Goal: Transaction & Acquisition: Purchase product/service

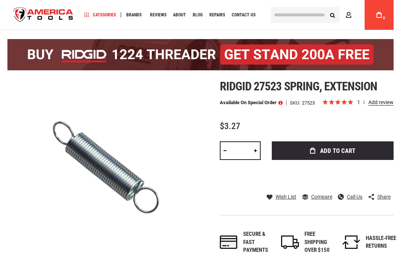
click at [352, 145] on button "Add to Cart" at bounding box center [333, 150] width 122 height 19
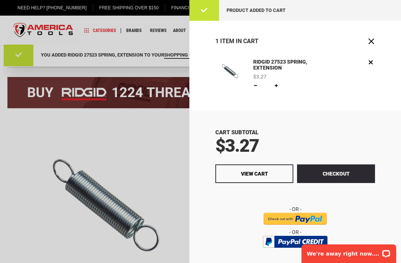
click at [371, 38] on span "Close" at bounding box center [371, 41] width 7 height 7
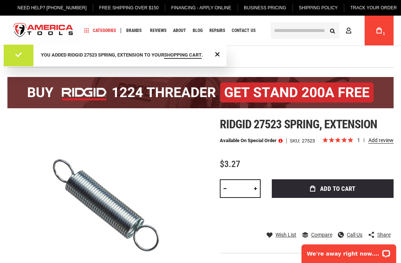
click at [302, 29] on input "text" at bounding box center [305, 30] width 69 height 16
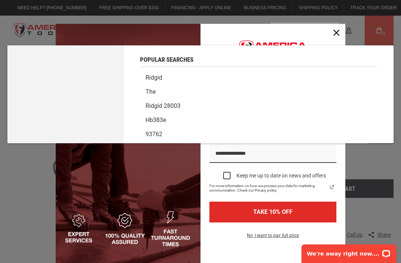
click at [337, 30] on icon "close icon" at bounding box center [336, 33] width 6 height 6
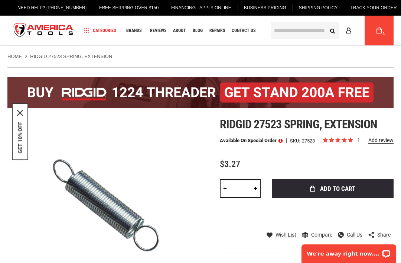
click at [303, 25] on input "text" at bounding box center [305, 30] width 69 height 16
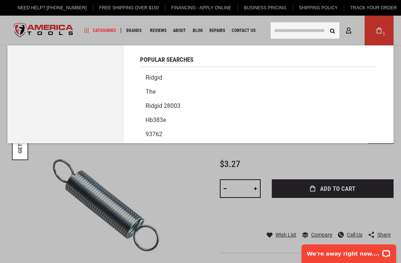
paste input "**********"
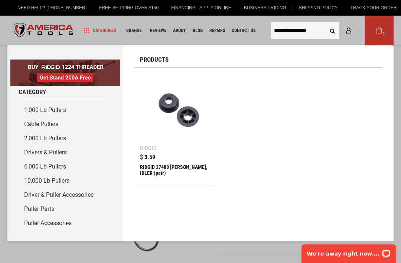
type input "**********"
click at [193, 159] on div "$ 3.59" at bounding box center [177, 157] width 75 height 6
click at [172, 167] on div "RIDGID 27488 [PERSON_NAME], IDLER (pair)" at bounding box center [177, 173] width 75 height 18
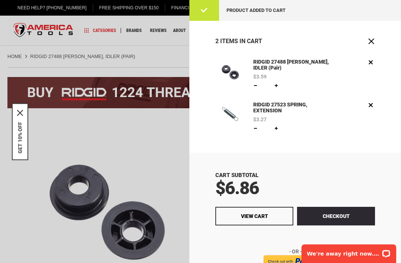
click at [372, 38] on span "Close" at bounding box center [371, 41] width 7 height 7
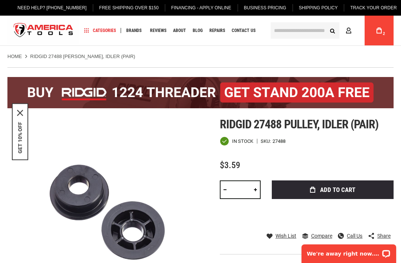
click at [303, 27] on input "text" at bounding box center [305, 30] width 69 height 16
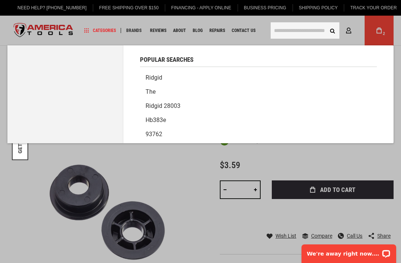
paste input "**********"
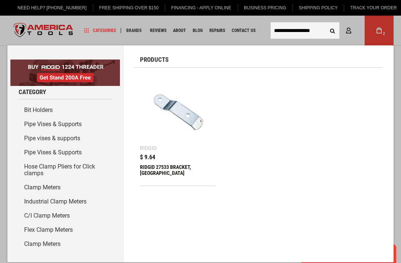
type input "**********"
click at [175, 165] on div "RIDGID 27533 BRACKET, PULLEY" at bounding box center [177, 173] width 75 height 18
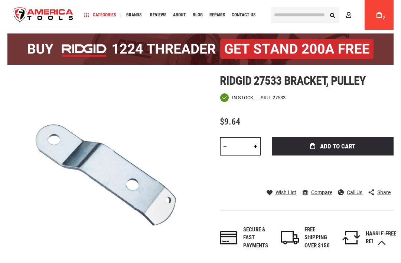
click at [346, 143] on span "Add to Cart" at bounding box center [337, 146] width 35 height 6
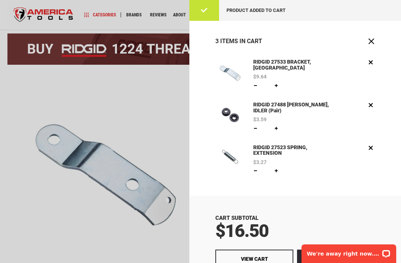
click at [372, 38] on span "Close" at bounding box center [371, 41] width 7 height 7
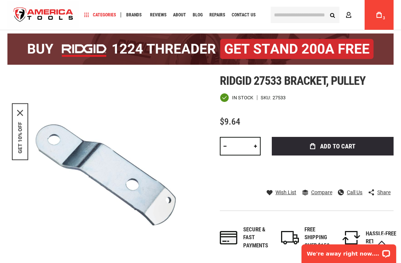
click at [297, 14] on input "text" at bounding box center [305, 15] width 69 height 16
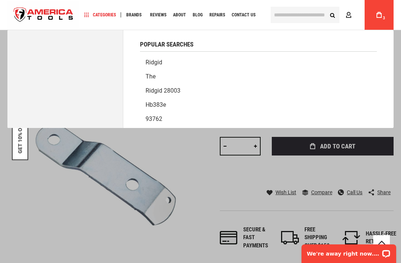
scroll to position [42, 0]
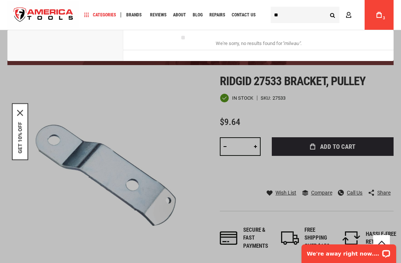
type input "*"
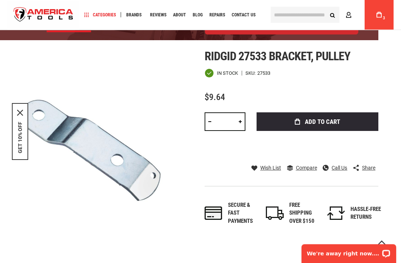
scroll to position [21, 0]
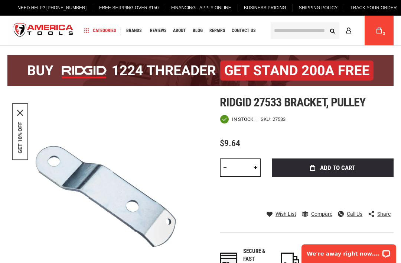
click at [292, 30] on input "text" at bounding box center [305, 30] width 69 height 16
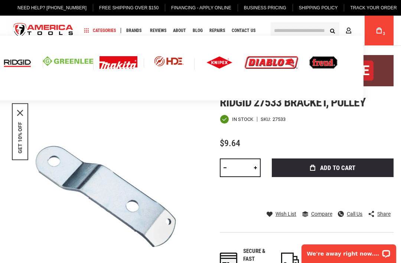
click at [33, 68] on img at bounding box center [17, 62] width 31 height 13
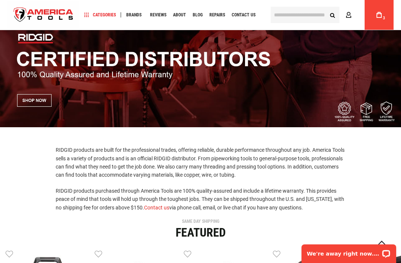
scroll to position [41, 0]
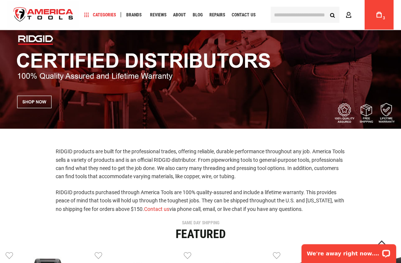
click at [36, 104] on img at bounding box center [200, 66] width 401 height 126
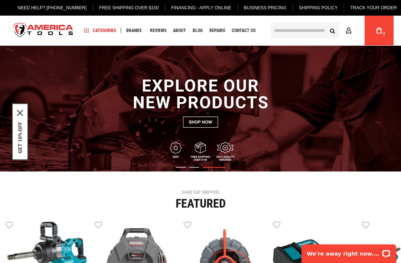
click at [300, 27] on input "text" at bounding box center [305, 30] width 69 height 16
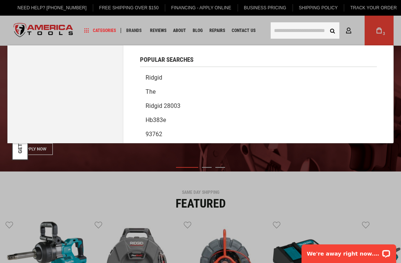
click at [169, 107] on link "Ridgid 28003" at bounding box center [258, 106] width 237 height 14
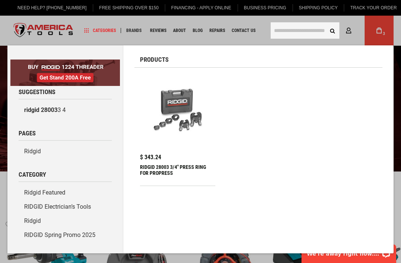
click at [293, 27] on input "text" at bounding box center [305, 30] width 69 height 16
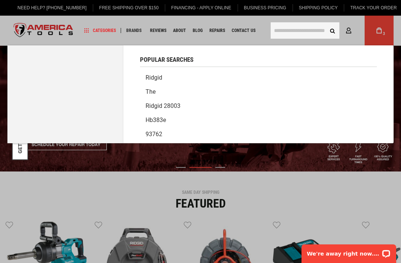
click at [293, 29] on input "text" at bounding box center [305, 30] width 69 height 16
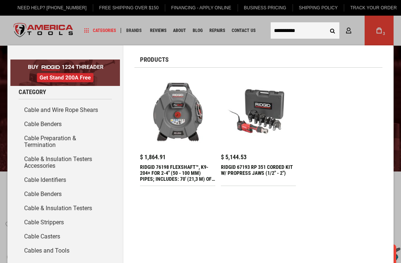
type input "**********"
click at [332, 30] on button "Search" at bounding box center [332, 30] width 14 height 14
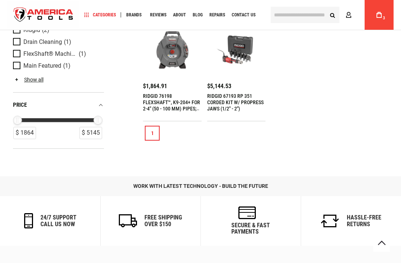
click at [156, 103] on link "RIDGID 76198 FLEXSHAFT™, K9-204+ FOR 2-4" (50 - 100 MM) PIPES; INCLUDES: 70' (2…" at bounding box center [171, 112] width 57 height 38
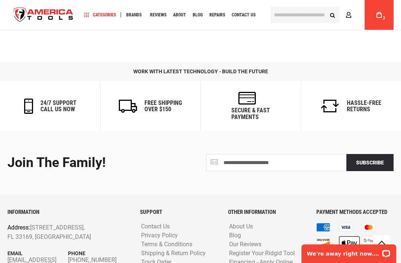
scroll to position [1000, 0]
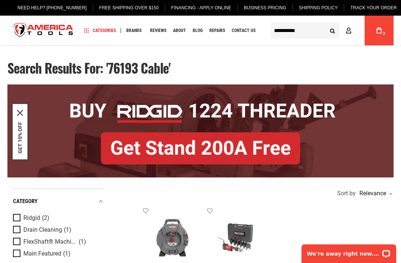
click at [307, 30] on input "**********" at bounding box center [305, 30] width 69 height 16
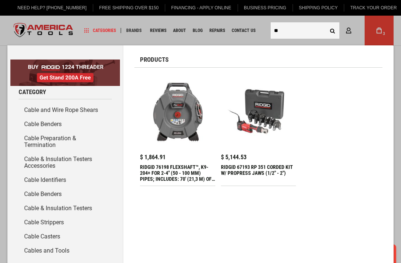
type input "*"
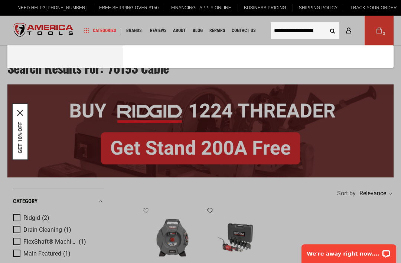
type input "**********"
click at [332, 30] on button "Search" at bounding box center [332, 30] width 14 height 14
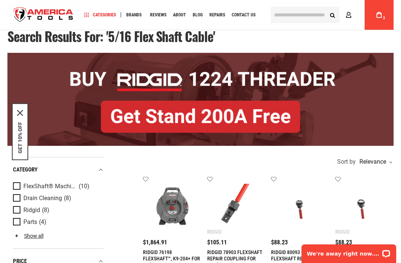
scroll to position [29, 0]
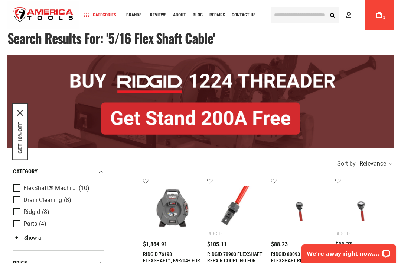
click at [379, 13] on icon at bounding box center [379, 15] width 5 height 6
